Goal: Navigation & Orientation: Go to known website

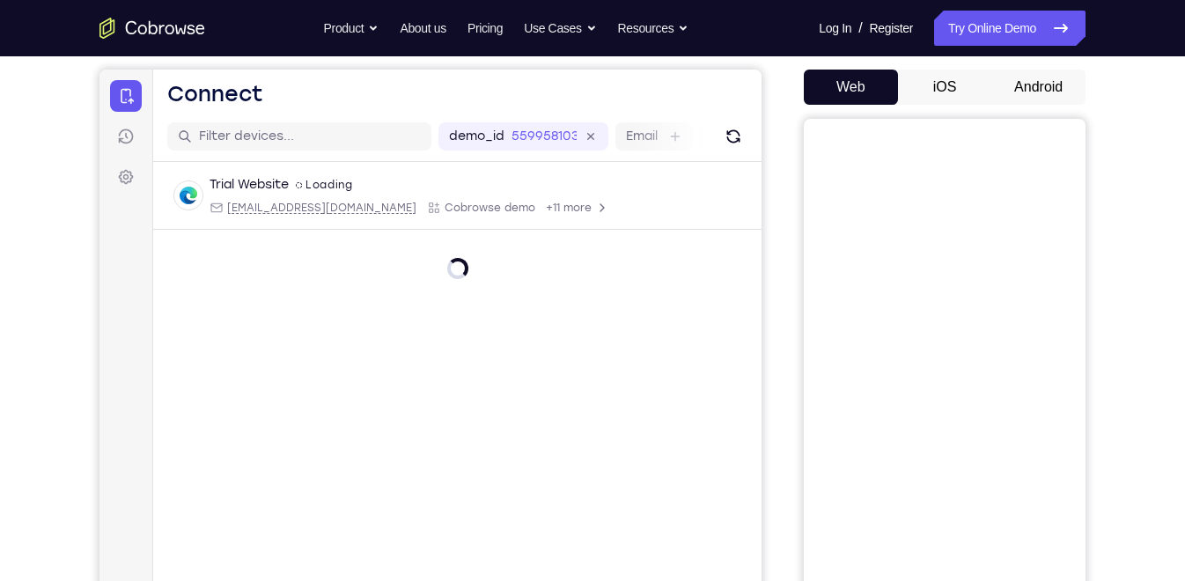
scroll to position [145, 0]
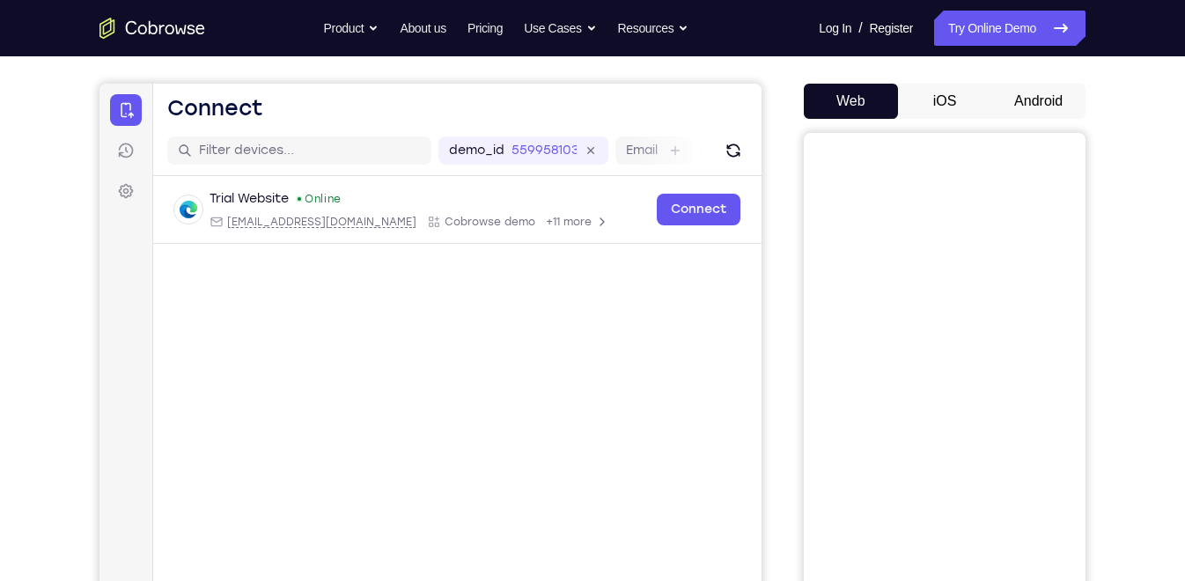
click at [1037, 92] on button "Android" at bounding box center [1038, 101] width 94 height 35
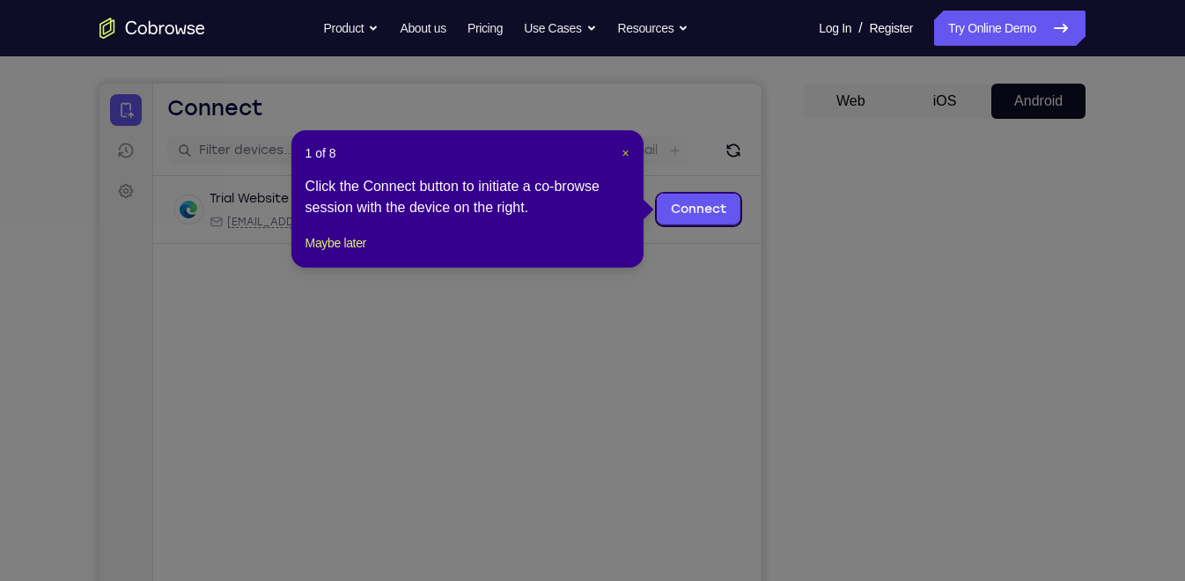
click at [623, 150] on span "×" at bounding box center [624, 153] width 7 height 14
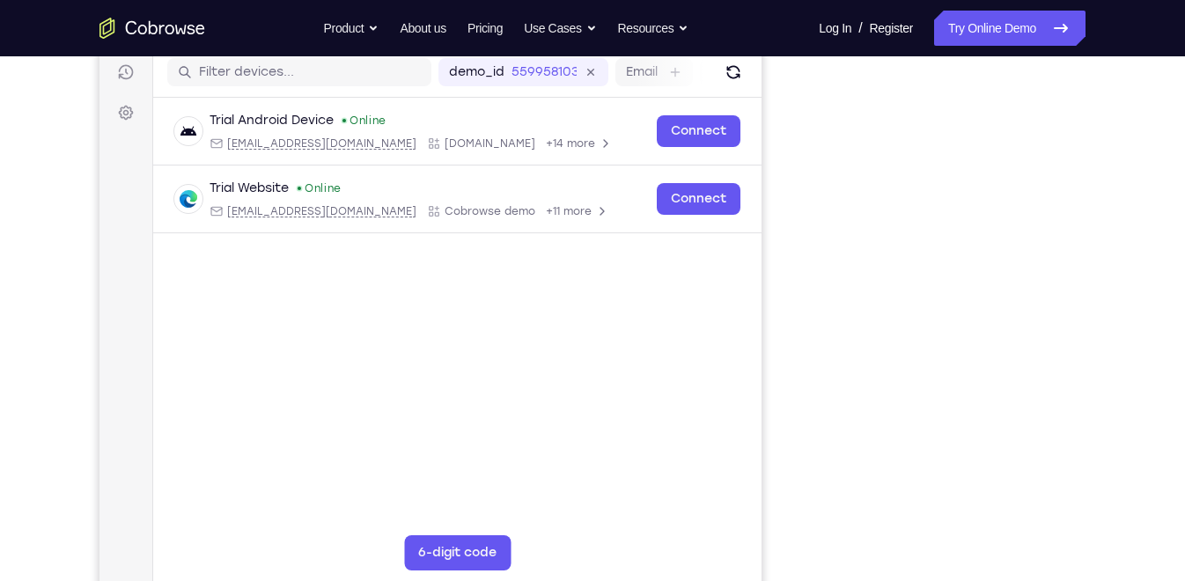
scroll to position [226, 0]
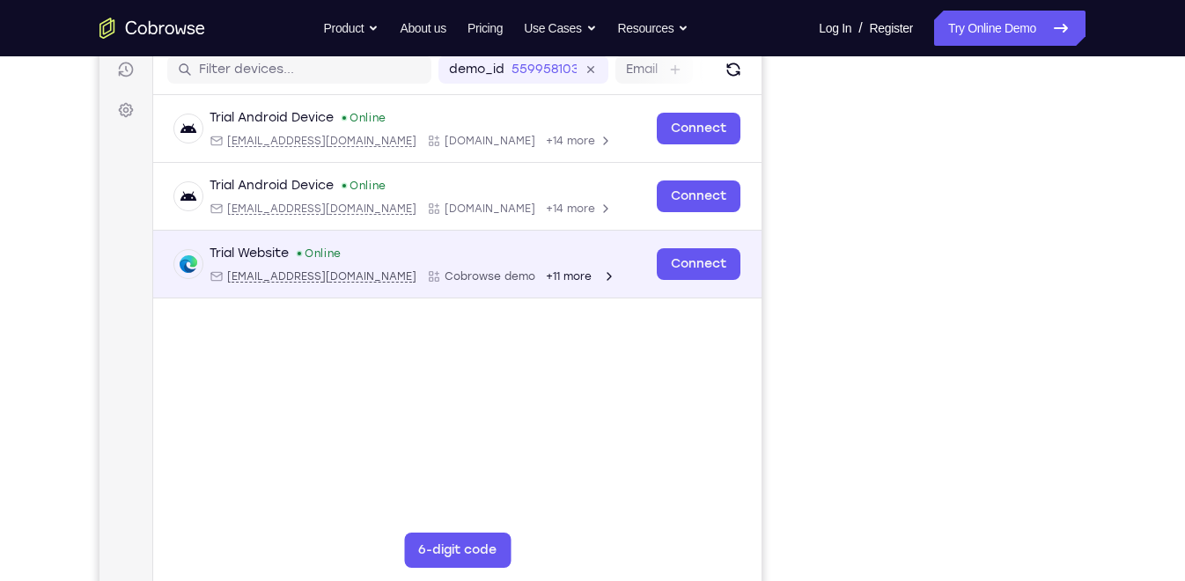
drag, startPoint x: 766, startPoint y: 12, endPoint x: 250, endPoint y: 249, distance: 567.5
click at [250, 249] on div "Trial Website" at bounding box center [248, 254] width 79 height 18
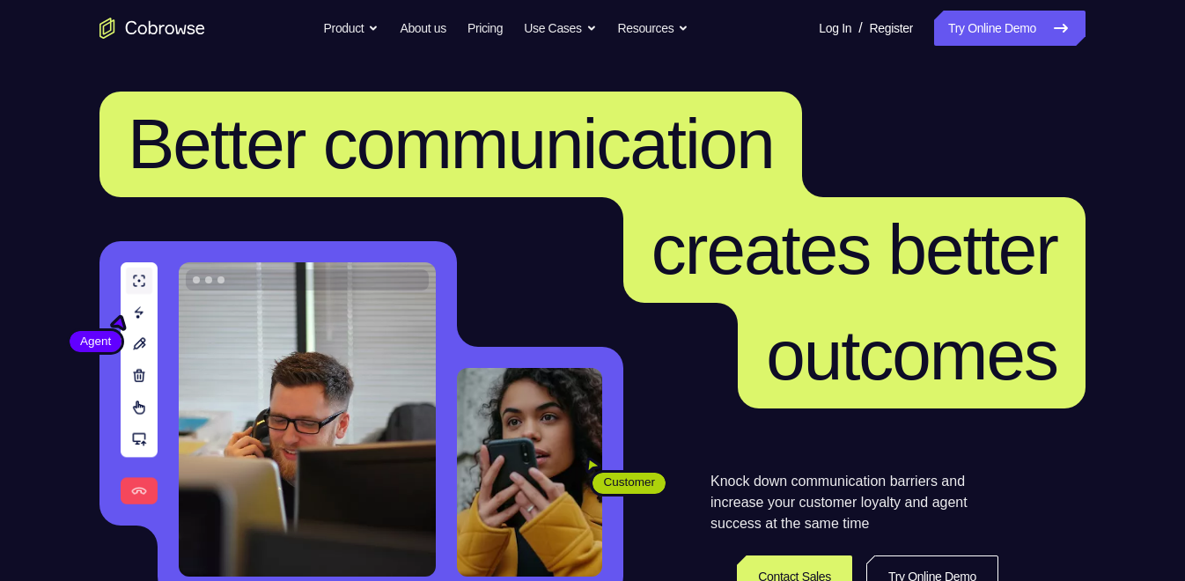
click at [104, 97] on h1 "Better communication creates better outcomes" at bounding box center [592, 250] width 986 height 317
